Goal: Transaction & Acquisition: Purchase product/service

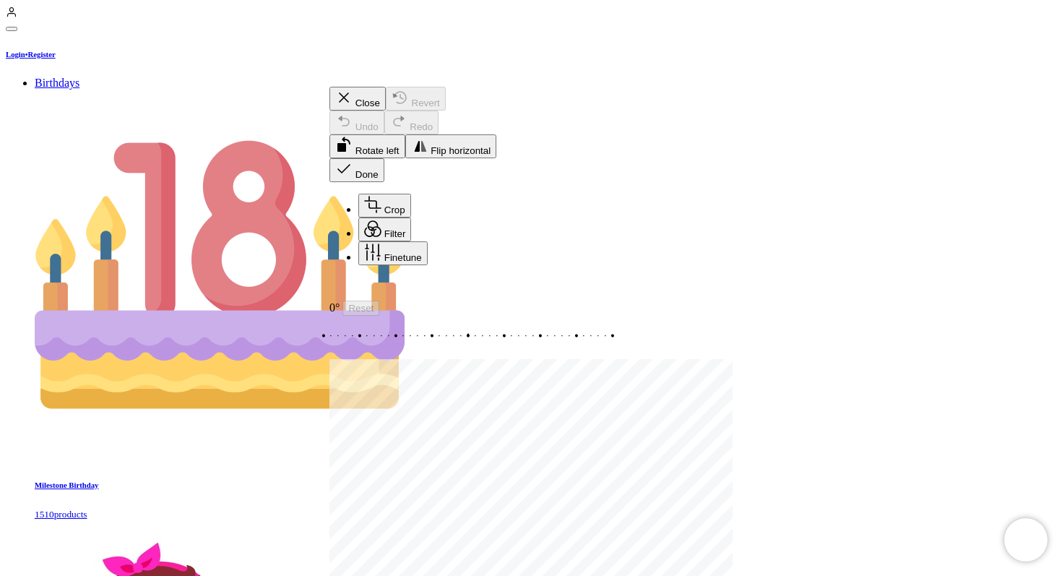
drag, startPoint x: 641, startPoint y: 312, endPoint x: 646, endPoint y: 264, distance: 48.0
click at [646, 277] on div "Recenter" at bounding box center [531, 289] width 403 height 24
click at [353, 160] on icon "button" at bounding box center [343, 168] width 17 height 17
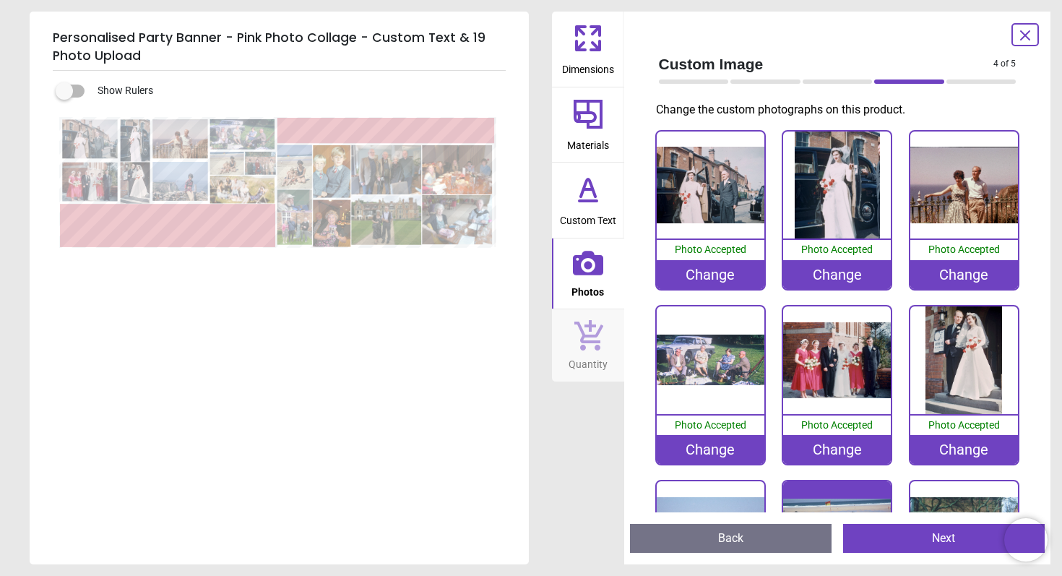
scroll to position [275, 0]
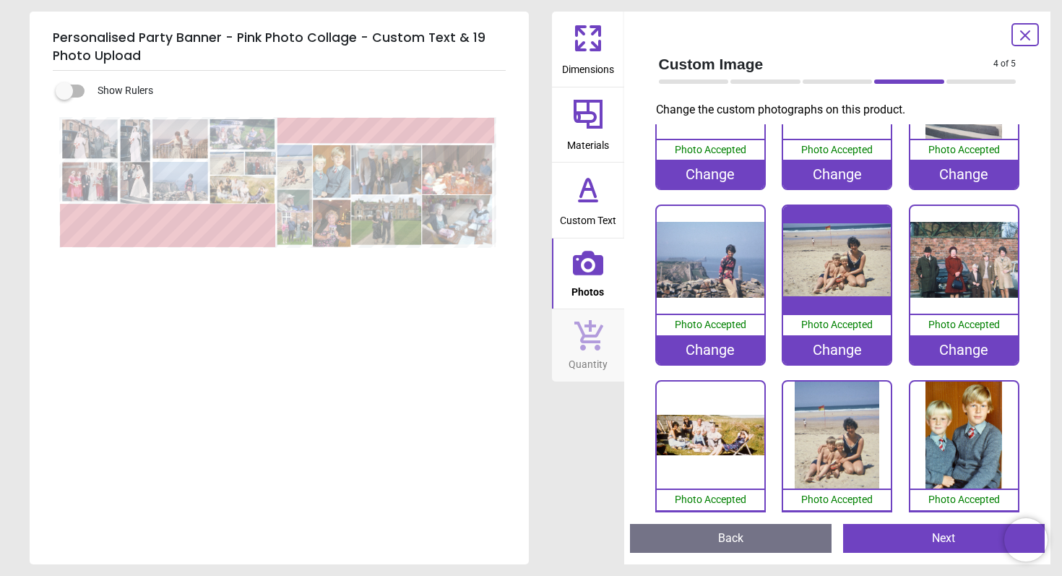
click at [296, 202] on image at bounding box center [294, 201] width 35 height 22
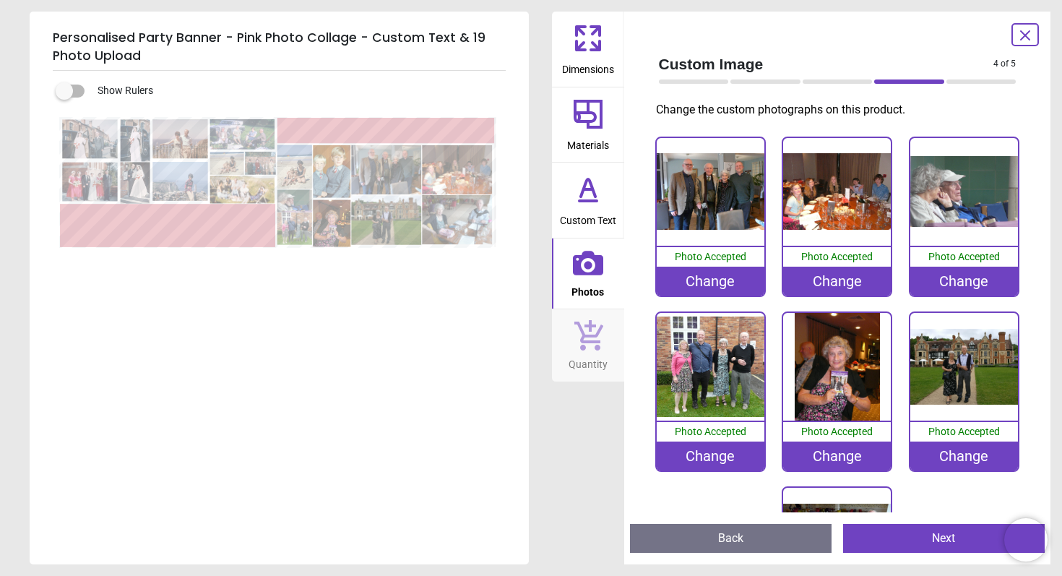
scroll to position [707, 0]
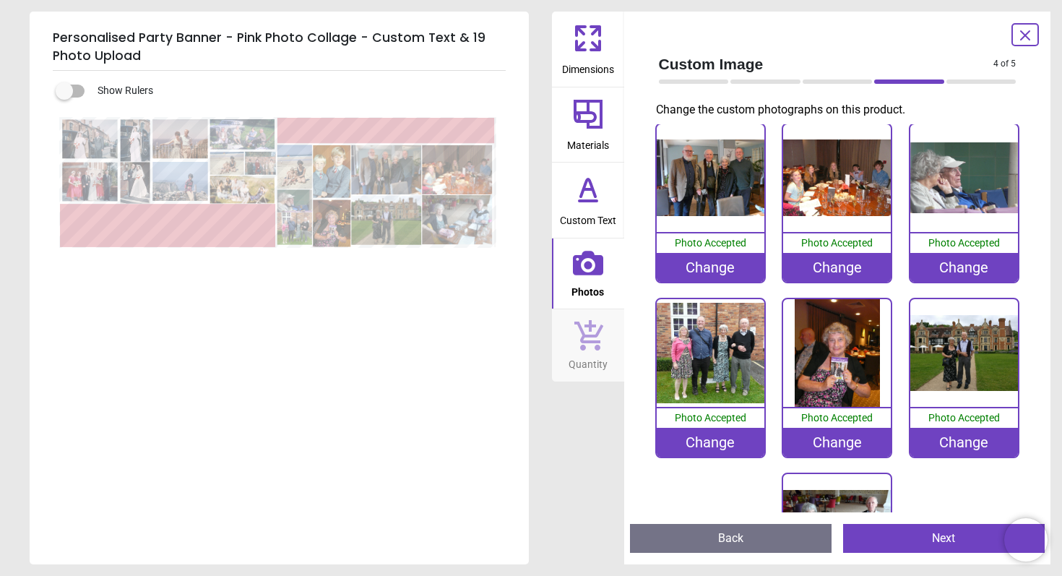
click at [968, 269] on div "Change" at bounding box center [965, 267] width 108 height 29
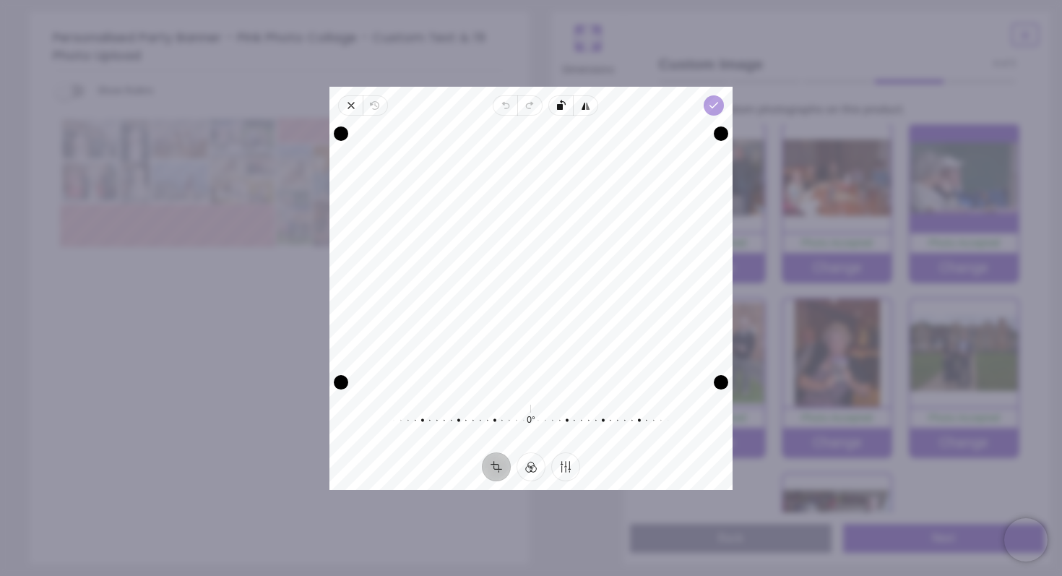
click at [711, 107] on polyline "button" at bounding box center [714, 105] width 8 height 5
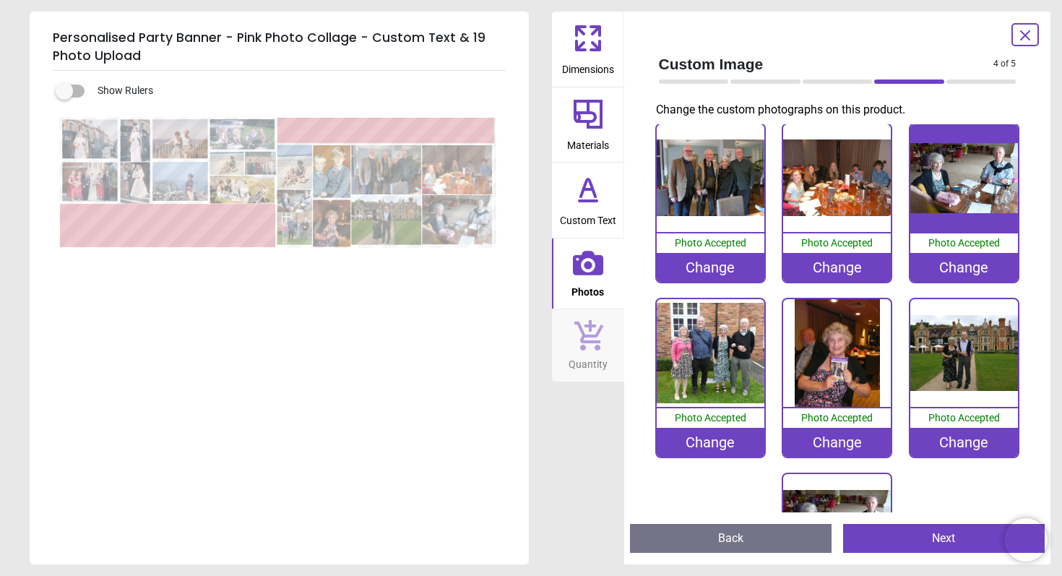
click at [330, 233] on image at bounding box center [333, 223] width 38 height 47
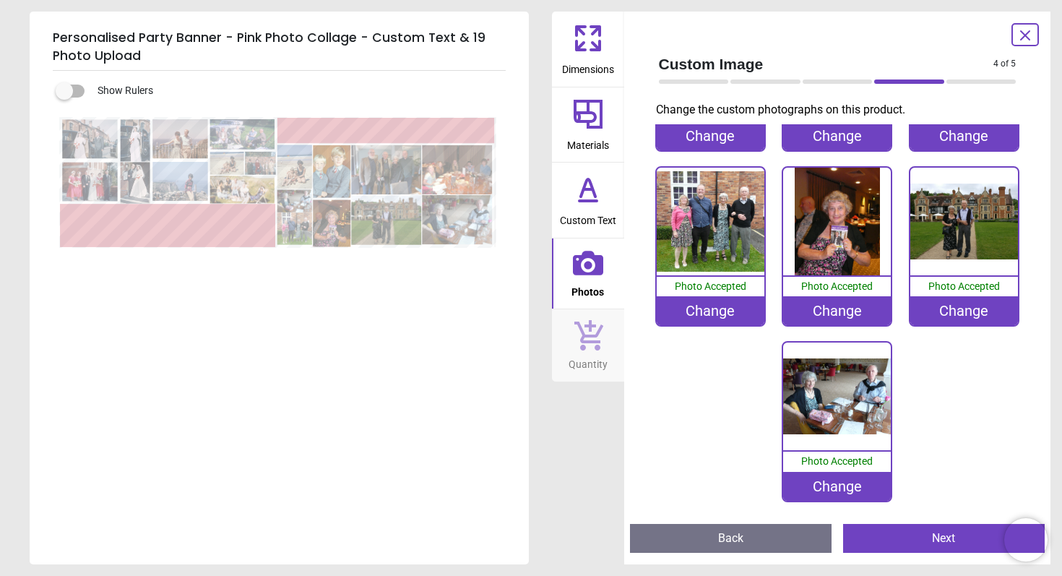
scroll to position [843, 0]
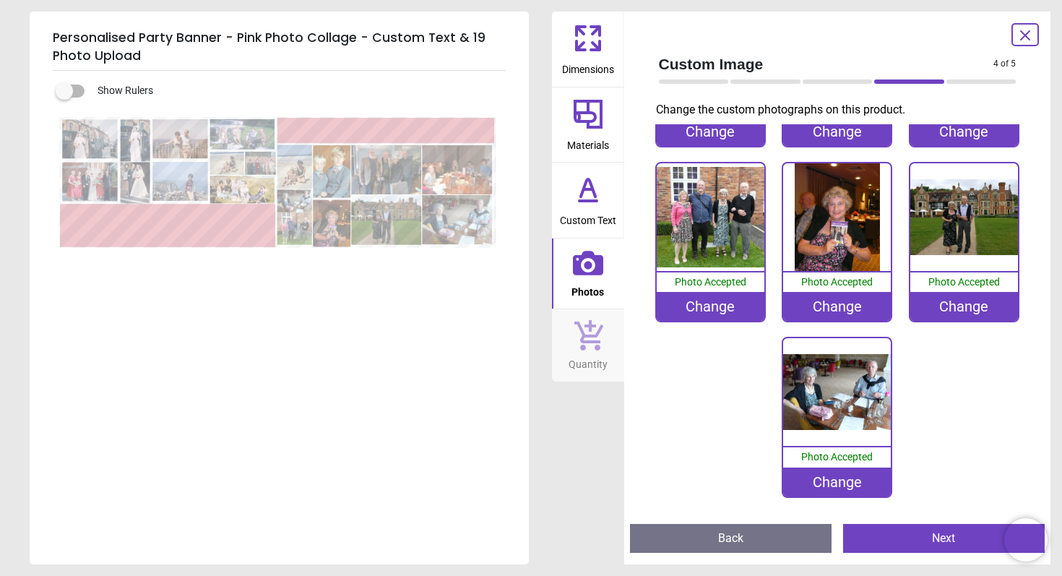
click at [842, 305] on div "Change" at bounding box center [837, 306] width 108 height 29
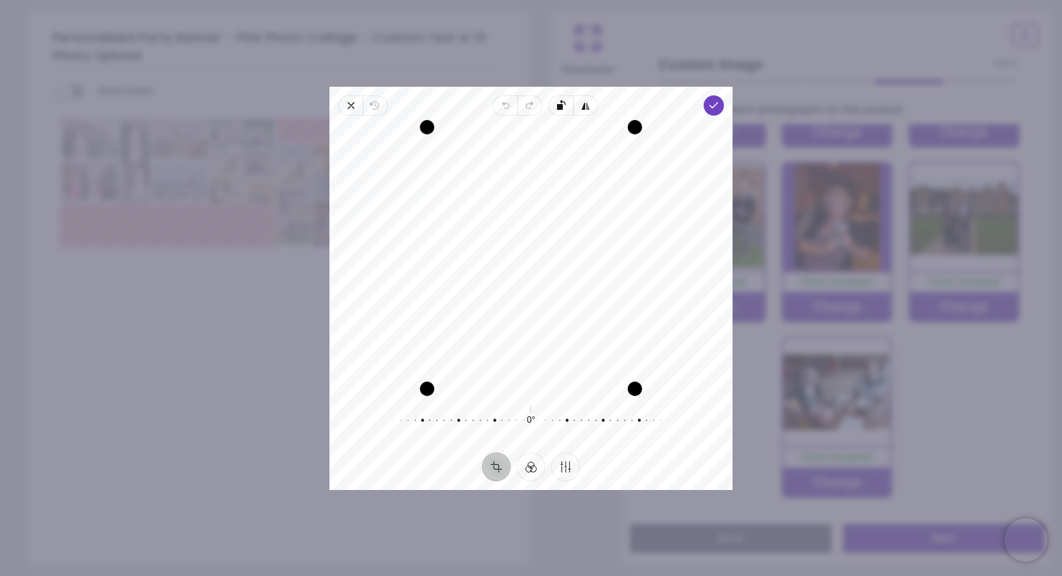
drag, startPoint x: 596, startPoint y: 284, endPoint x: 621, endPoint y: 283, distance: 24.6
click at [621, 283] on div "Recenter" at bounding box center [531, 258] width 380 height 262
click at [714, 106] on polyline "button" at bounding box center [714, 105] width 8 height 5
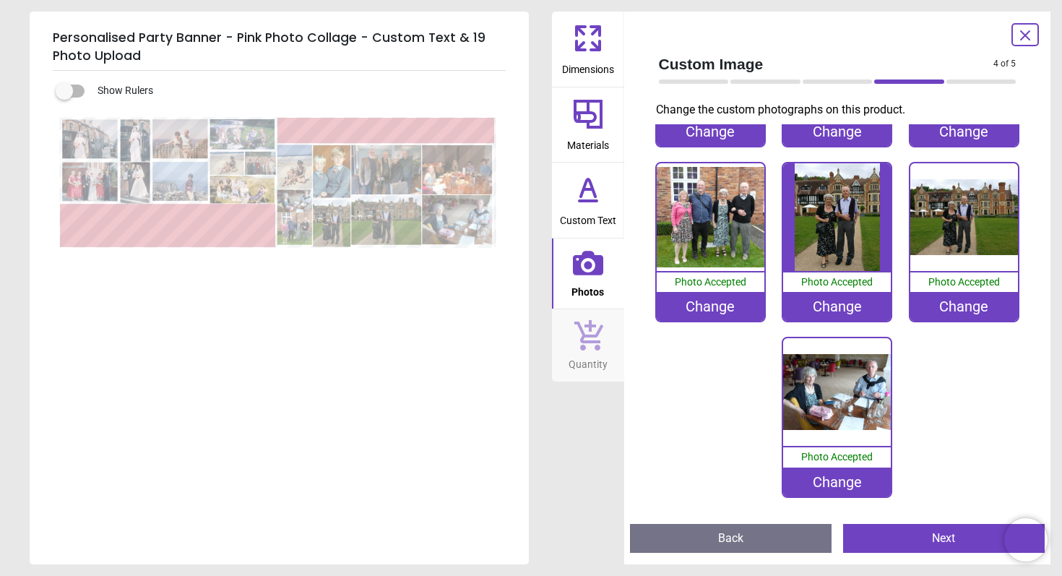
click at [963, 307] on div "Change" at bounding box center [965, 306] width 108 height 29
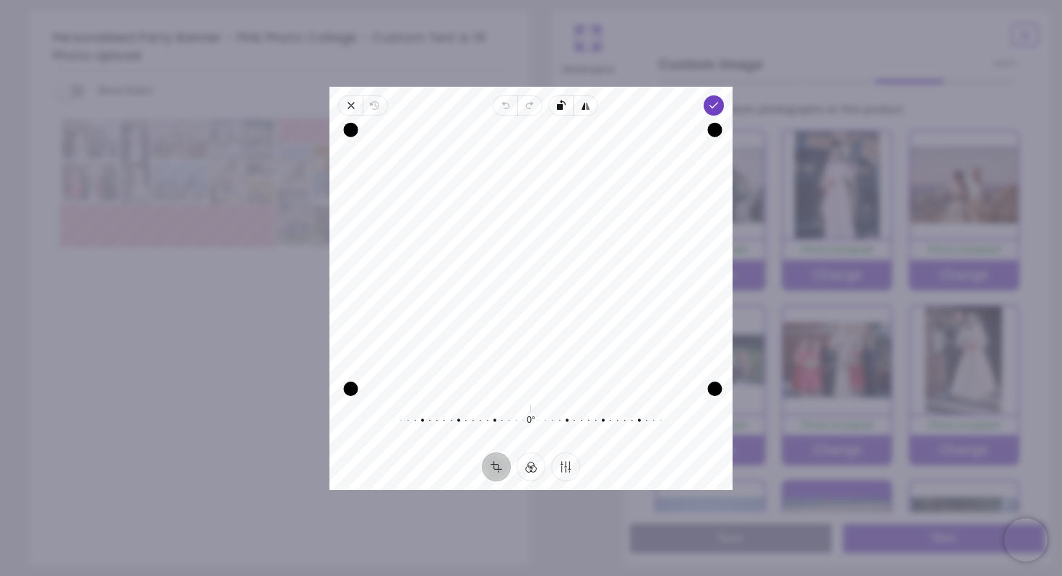
scroll to position [843, 0]
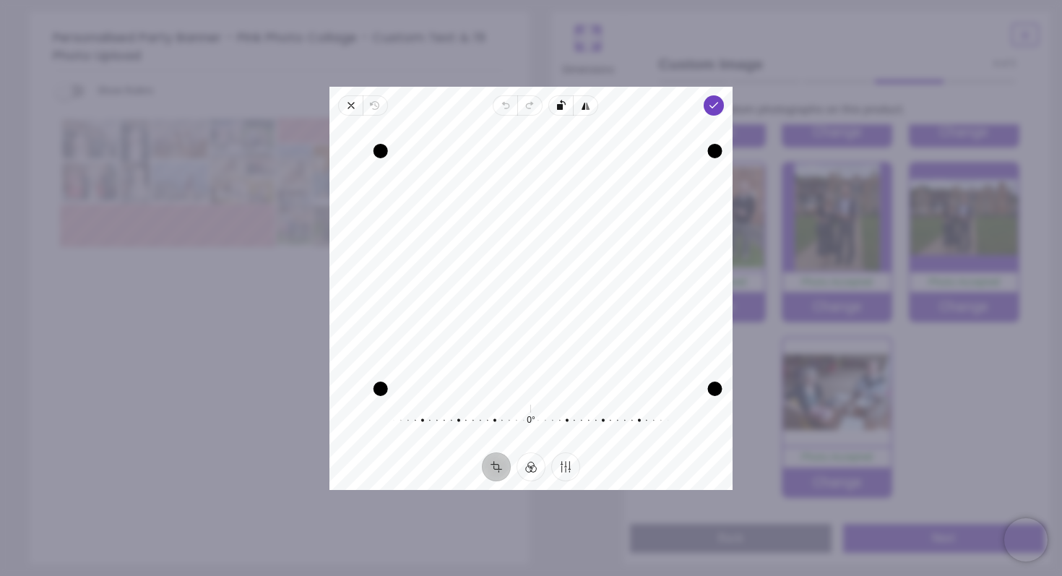
click at [388, 147] on div "Drag corner tl" at bounding box center [381, 150] width 14 height 14
drag, startPoint x: 383, startPoint y: 150, endPoint x: 384, endPoint y: 160, distance: 9.4
click at [384, 160] on div "Drag corner tl" at bounding box center [385, 154] width 14 height 14
drag, startPoint x: 623, startPoint y: 207, endPoint x: 624, endPoint y: 191, distance: 16.7
click at [624, 191] on div "Recenter" at bounding box center [531, 258] width 380 height 262
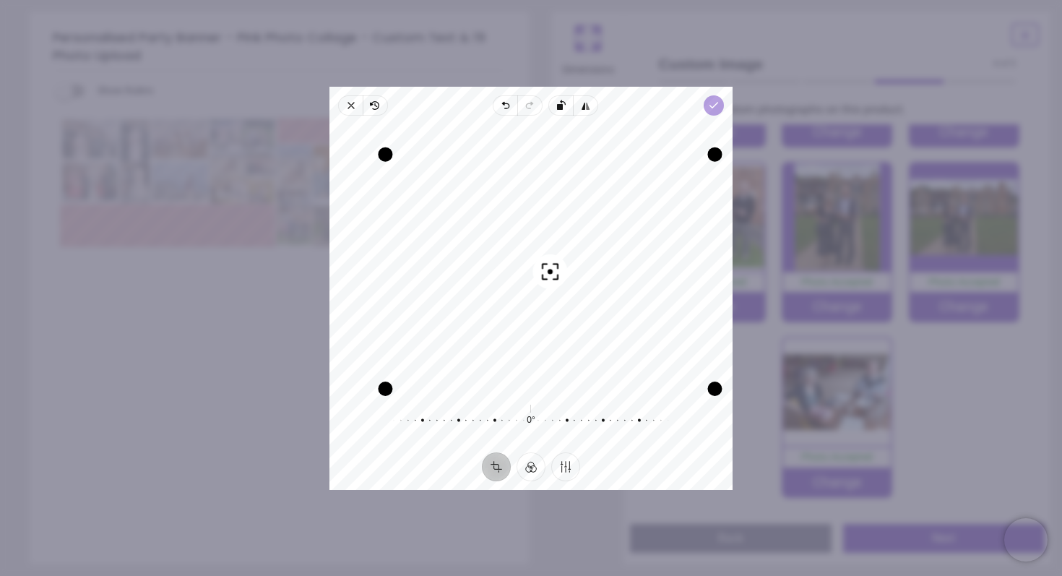
click at [712, 110] on icon "button" at bounding box center [714, 106] width 12 height 12
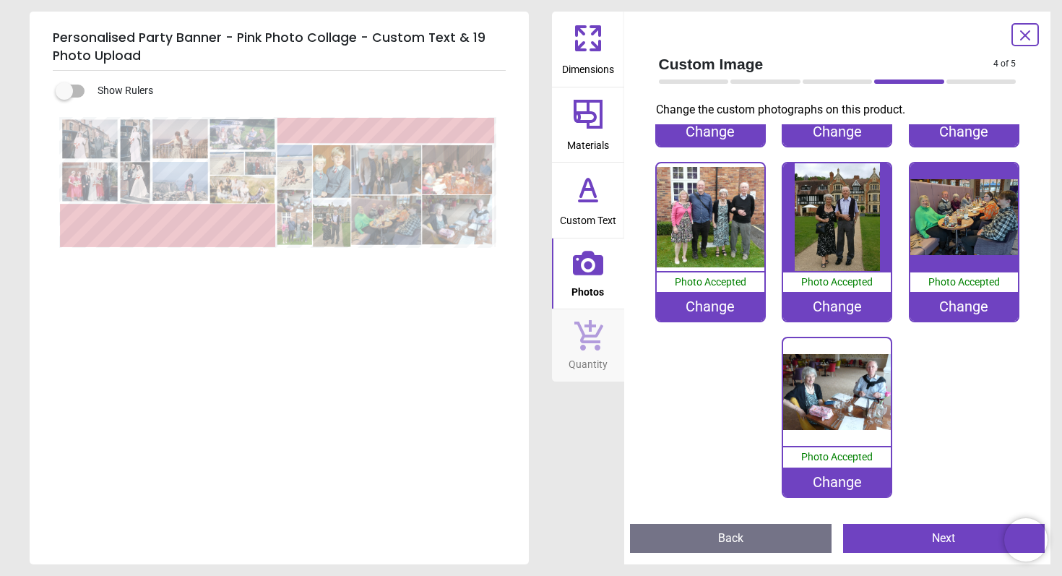
click at [64, 91] on label at bounding box center [64, 91] width 0 height 0
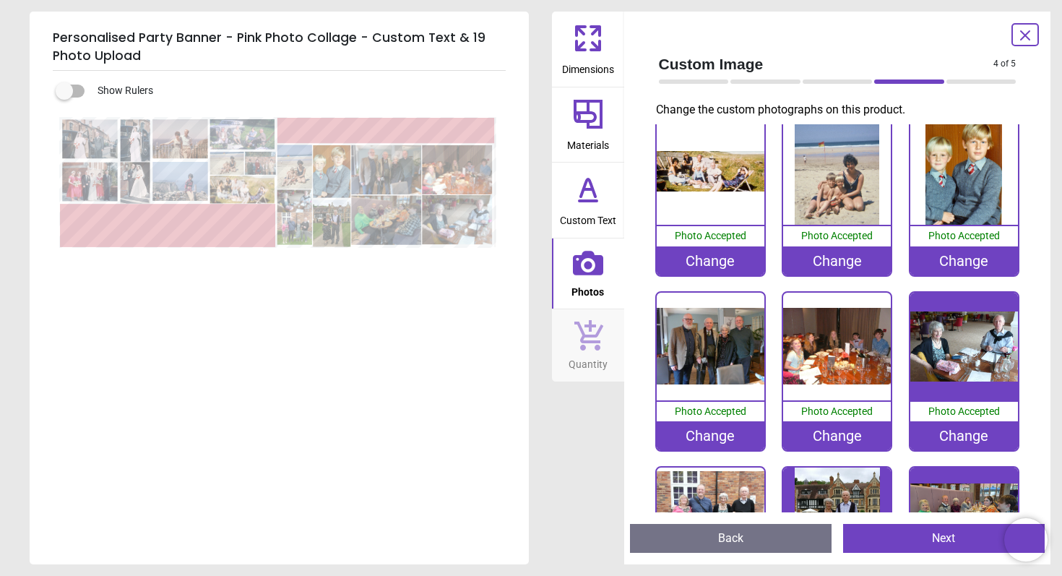
scroll to position [541, 0]
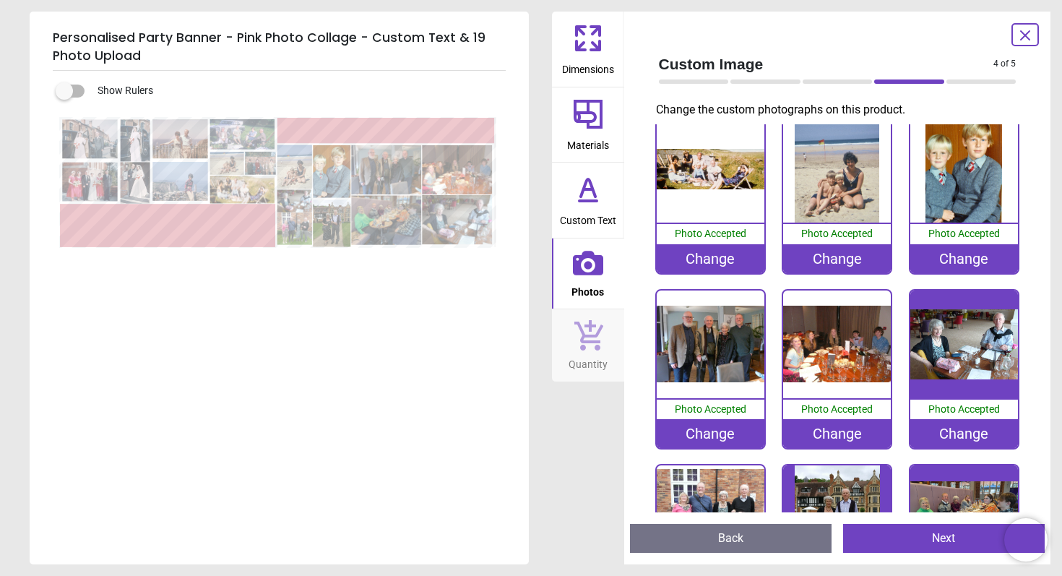
click at [851, 264] on div "Change" at bounding box center [837, 258] width 108 height 29
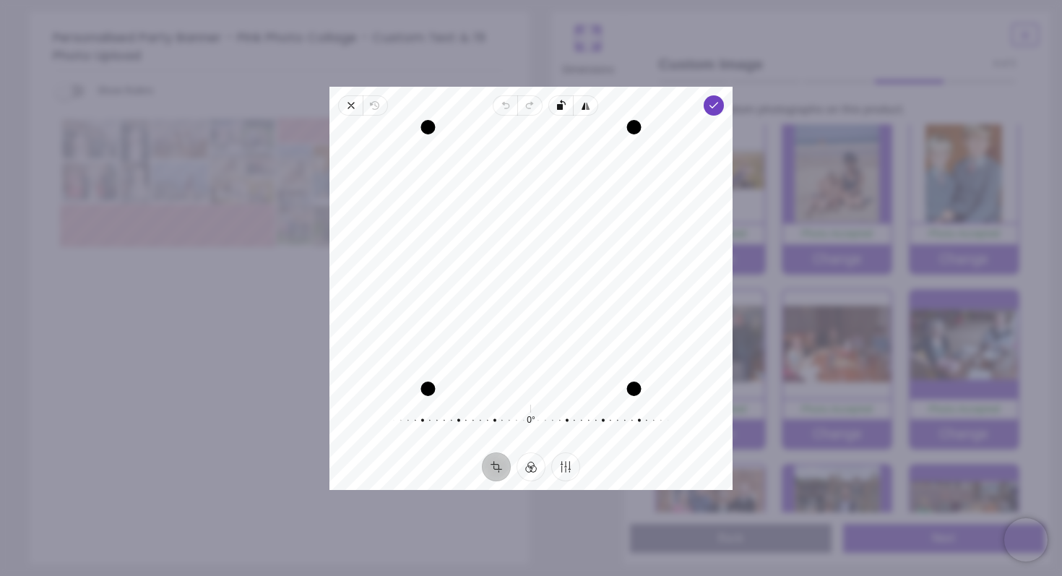
drag, startPoint x: 585, startPoint y: 277, endPoint x: 577, endPoint y: 278, distance: 8.0
click at [577, 278] on div "Recenter" at bounding box center [531, 258] width 380 height 262
click at [713, 108] on icon "button" at bounding box center [714, 106] width 12 height 12
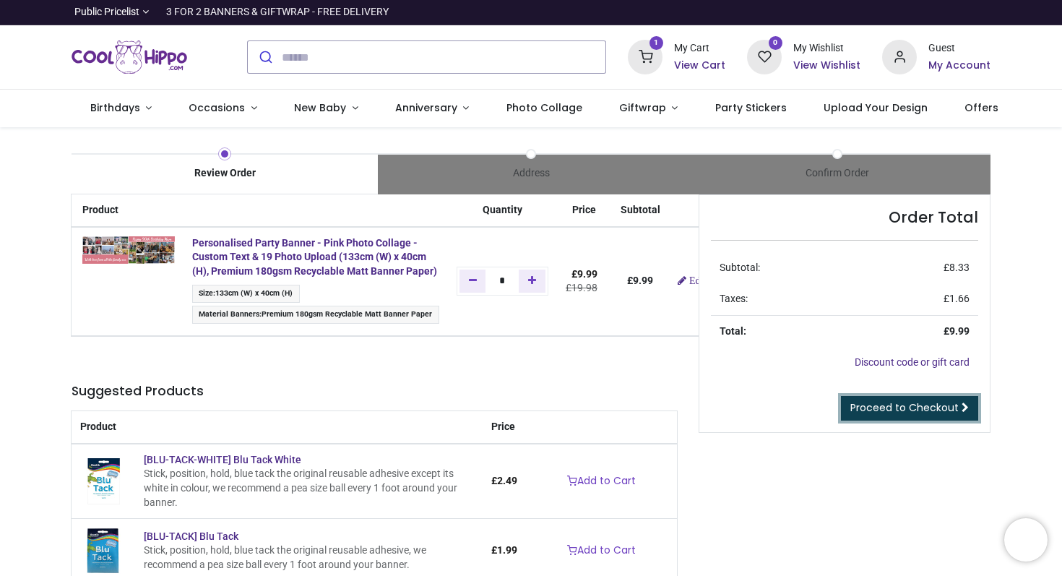
click at [923, 410] on span "Proceed to Checkout" at bounding box center [905, 407] width 108 height 14
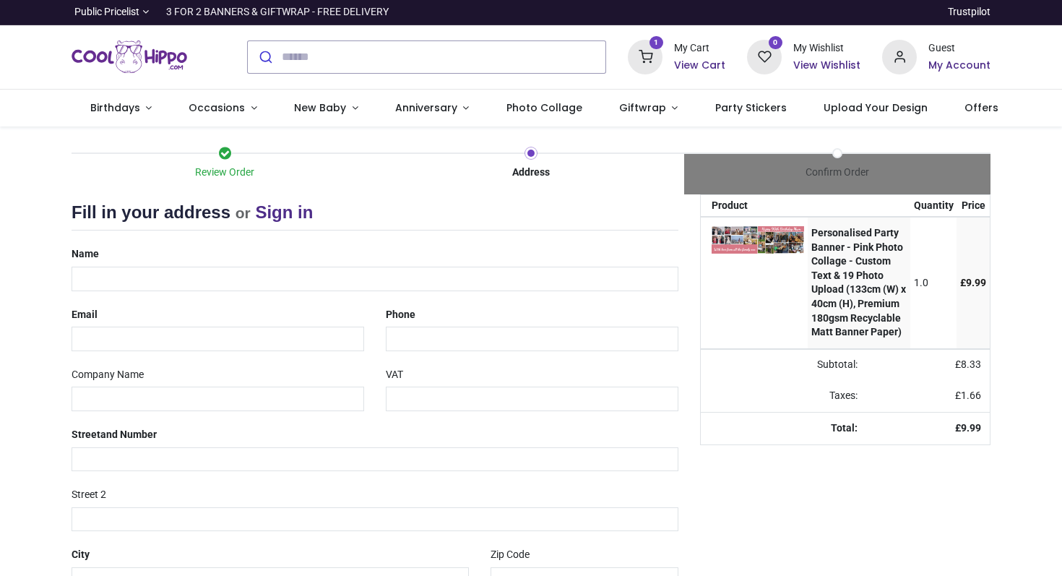
select select "***"
click at [353, 281] on input "text" at bounding box center [375, 279] width 607 height 25
type input "**********"
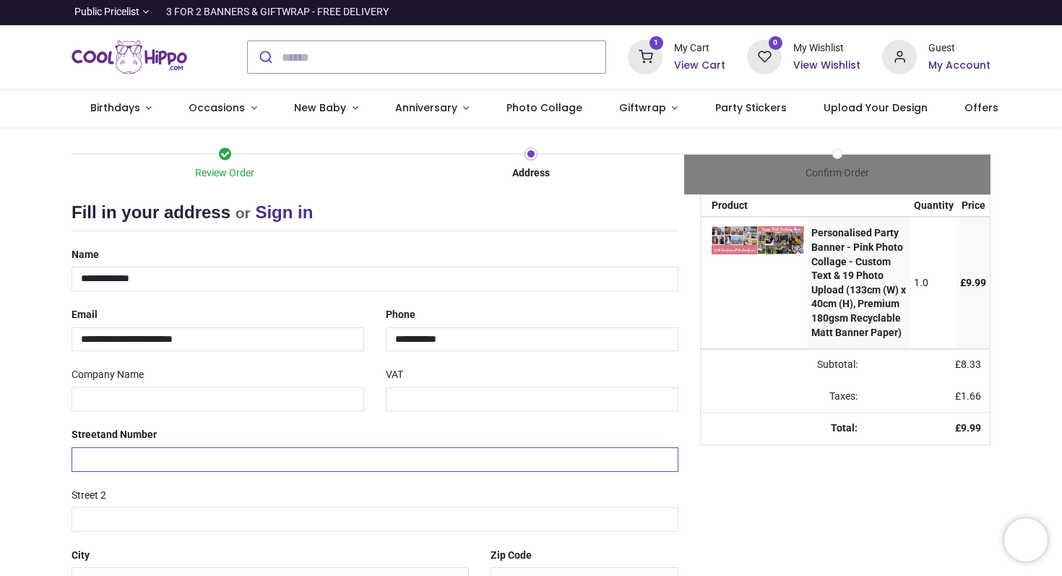
type input "**********"
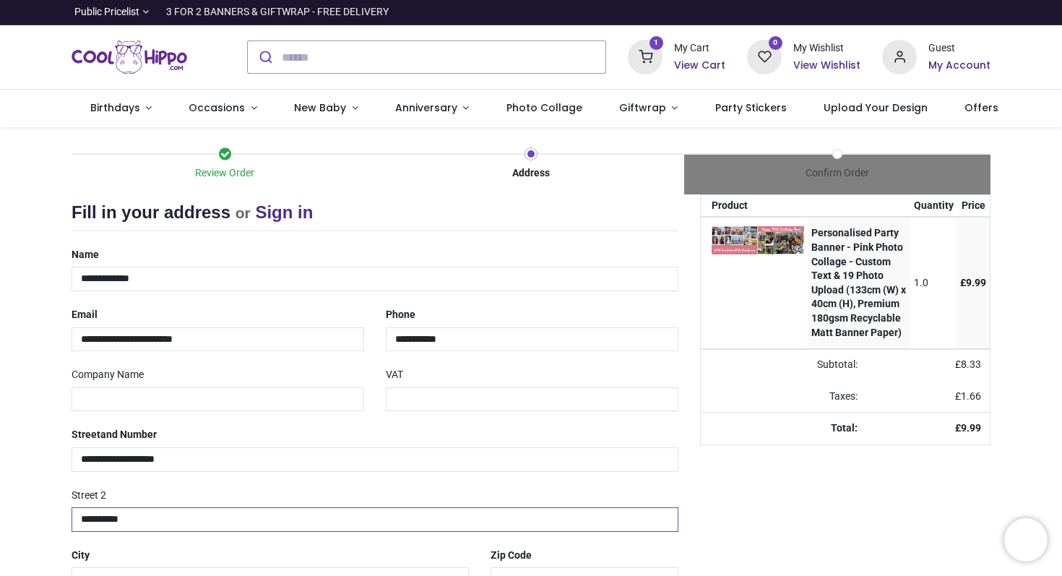
type input "*********"
type input "*******"
select select "***"
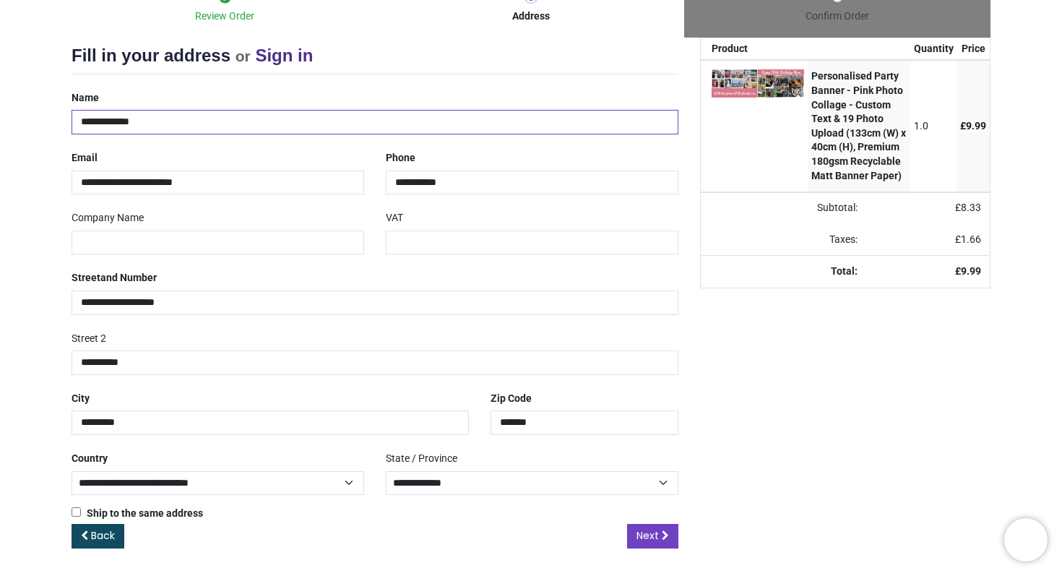
scroll to position [158, 0]
click at [647, 536] on span "Next" at bounding box center [648, 535] width 22 height 14
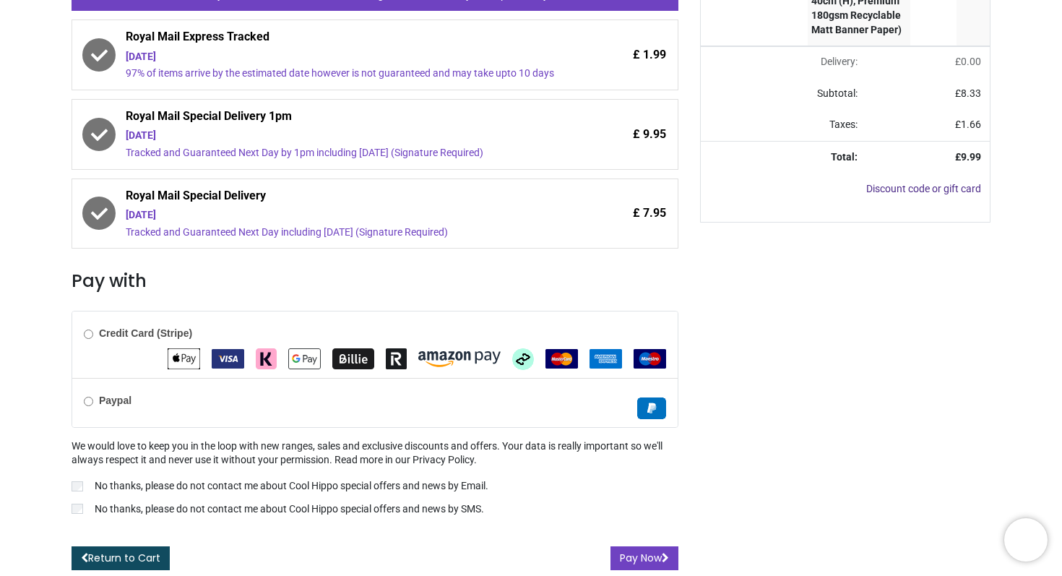
scroll to position [331, 0]
click at [632, 557] on button "Pay Now" at bounding box center [645, 558] width 68 height 25
